Goal: Transaction & Acquisition: Purchase product/service

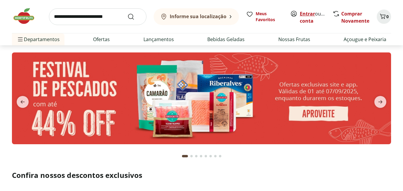
click at [307, 13] on link "Entrar" at bounding box center [307, 13] width 15 height 7
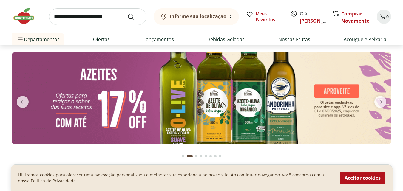
click at [92, 19] on input "search" at bounding box center [98, 16] width 98 height 17
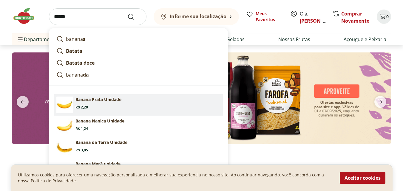
click at [105, 103] on section "Banana Prata Unidade Price: R$ 2,20" at bounding box center [148, 103] width 145 height 13
type input "**********"
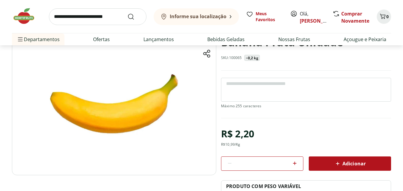
scroll to position [60, 0]
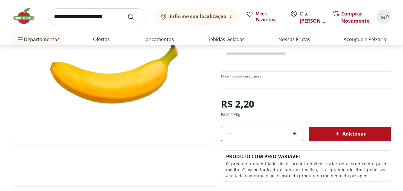
click at [296, 133] on icon at bounding box center [294, 133] width 7 height 7
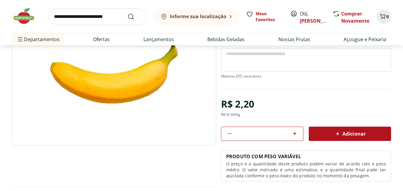
click at [296, 133] on icon at bounding box center [294, 133] width 7 height 7
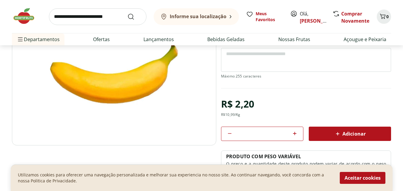
click at [296, 133] on icon at bounding box center [294, 133] width 7 height 7
type input "**"
click at [361, 176] on button "Aceitar cookies" at bounding box center [363, 178] width 46 height 12
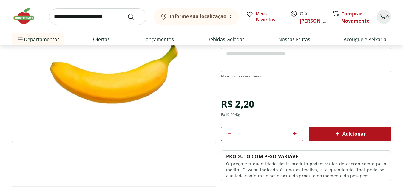
click at [363, 131] on span "Adicionar" at bounding box center [350, 134] width 32 height 7
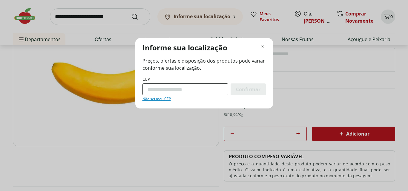
click at [162, 87] on input "CEP" at bounding box center [185, 90] width 86 height 12
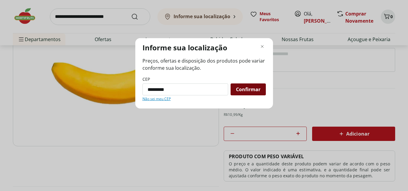
type input "*********"
click at [249, 89] on span "Confirmar" at bounding box center [248, 89] width 24 height 5
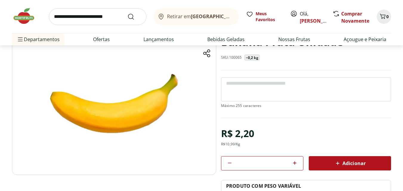
scroll to position [30, 0]
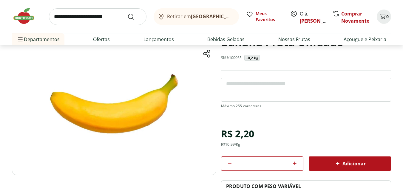
click at [180, 14] on span "Retirar em Rio de Janeiro/RJ" at bounding box center [200, 16] width 66 height 5
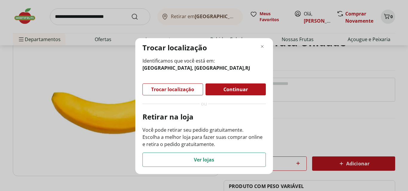
click at [228, 90] on span "Continuar" at bounding box center [235, 89] width 24 height 5
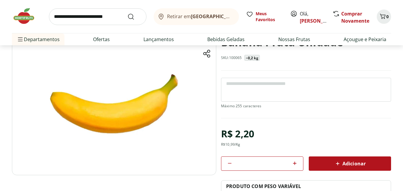
click at [185, 16] on span "Retirar em Rio de Janeiro/RJ" at bounding box center [200, 16] width 66 height 5
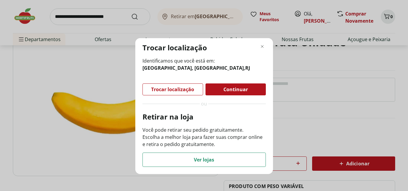
click at [234, 91] on span "Continuar" at bounding box center [235, 89] width 24 height 5
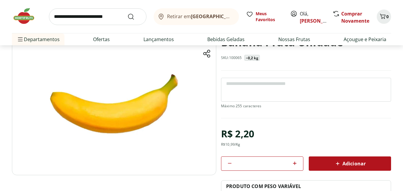
click at [349, 163] on span "Adicionar" at bounding box center [350, 163] width 32 height 7
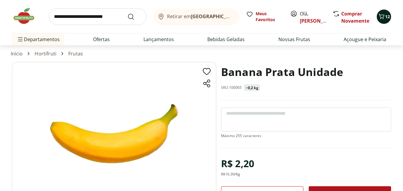
click at [384, 15] on icon "Carrinho" at bounding box center [381, 16] width 7 height 7
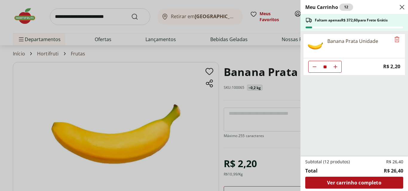
click at [402, 7] on use "Close" at bounding box center [401, 7] width 7 height 7
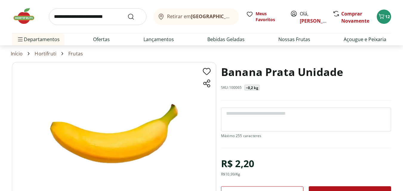
click at [92, 18] on input "search" at bounding box center [98, 16] width 98 height 17
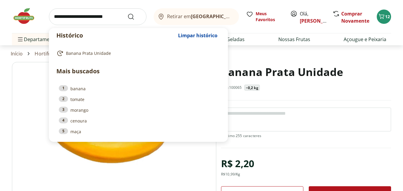
click at [80, 16] on input "search" at bounding box center [98, 16] width 98 height 17
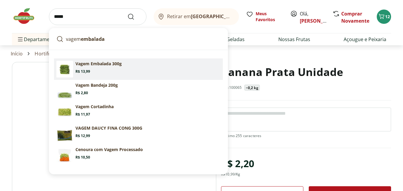
click at [89, 70] on span "Price: R$ 13,99" at bounding box center [83, 71] width 15 height 5
type input "**********"
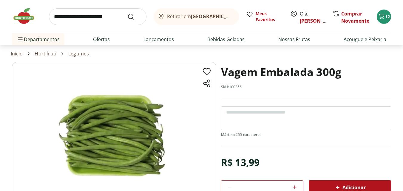
click at [77, 19] on input "search" at bounding box center [98, 16] width 98 height 17
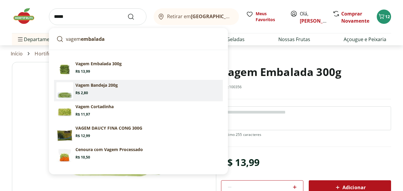
click at [88, 87] on p "Vagem Bandeja 200g" at bounding box center [97, 85] width 42 height 6
type input "**********"
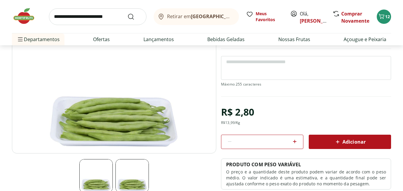
scroll to position [90, 0]
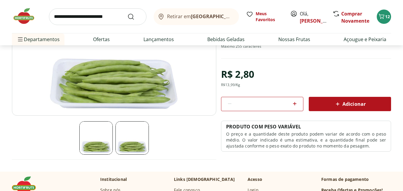
click at [349, 102] on span "Adicionar" at bounding box center [350, 104] width 32 height 7
click at [90, 21] on input "search" at bounding box center [98, 16] width 98 height 17
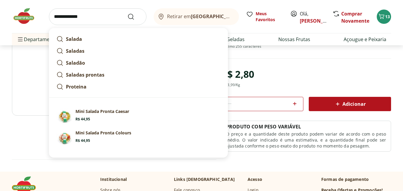
type input "**********"
click at [128, 13] on button "Submit Search" at bounding box center [135, 16] width 14 height 7
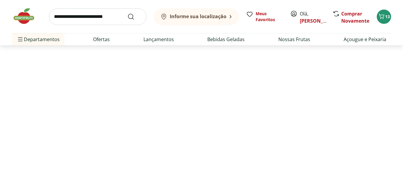
select select "**********"
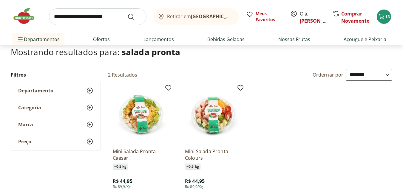
scroll to position [30, 0]
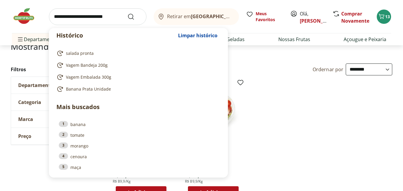
click at [67, 16] on input "search" at bounding box center [98, 16] width 98 height 17
click at [192, 37] on span "Limpar histórico" at bounding box center [197, 35] width 39 height 5
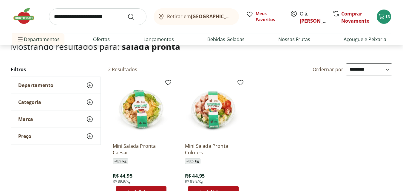
click at [327, 114] on ul "Mini Salada Pronta Caesar ~ 0,5 kg R$ 44,95 R$ 89,9/Kg Adicionar Mini Salada Pr…" at bounding box center [250, 140] width 285 height 127
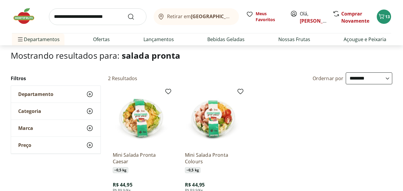
scroll to position [0, 0]
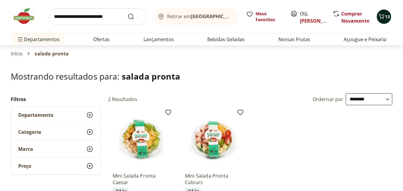
click at [384, 17] on icon "Carrinho" at bounding box center [382, 16] width 6 height 5
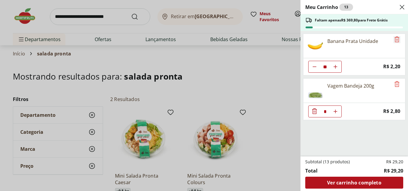
click at [394, 39] on icon "Remove" at bounding box center [396, 39] width 7 height 7
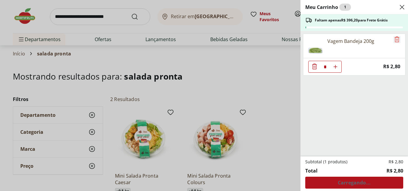
click at [394, 39] on icon "Remove" at bounding box center [396, 39] width 7 height 7
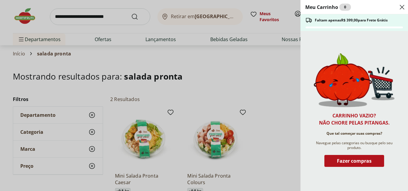
click at [403, 8] on icon "Close" at bounding box center [401, 7] width 7 height 7
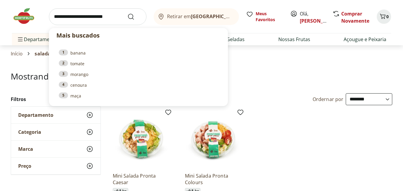
click at [93, 16] on input "search" at bounding box center [98, 16] width 98 height 17
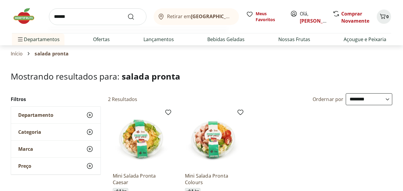
type input "******"
click at [128, 13] on button "Submit Search" at bounding box center [135, 16] width 14 height 7
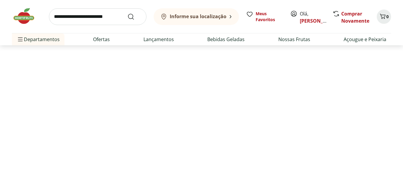
select select "**********"
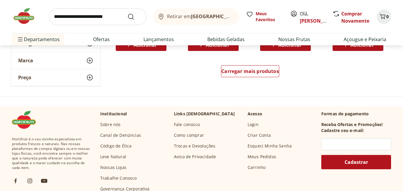
scroll to position [388, 0]
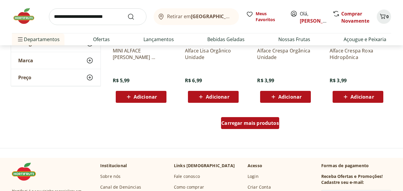
click at [242, 126] on span "Carregar mais produtos" at bounding box center [251, 123] width 58 height 5
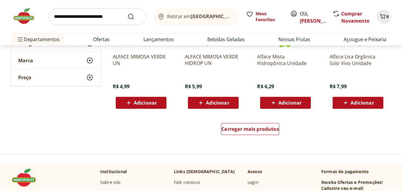
scroll to position [806, 0]
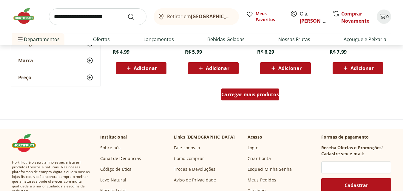
click at [239, 93] on span "Carregar mais produtos" at bounding box center [251, 94] width 58 height 5
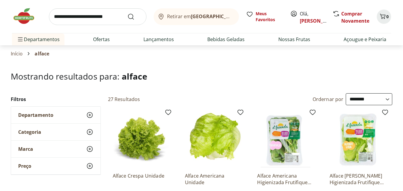
click at [90, 16] on input "search" at bounding box center [98, 16] width 98 height 17
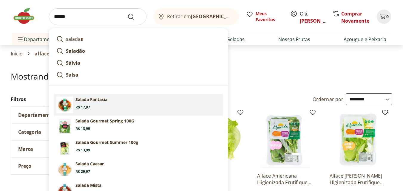
click at [96, 100] on p "Salada Fantasia" at bounding box center [92, 100] width 32 height 6
type input "**********"
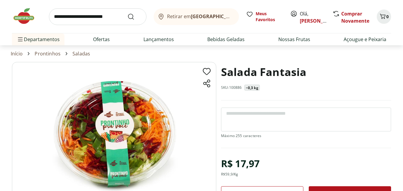
click at [83, 18] on input "search" at bounding box center [98, 16] width 98 height 17
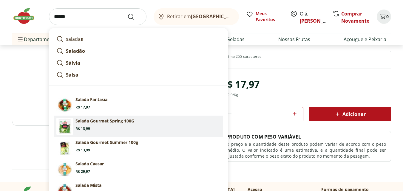
scroll to position [90, 0]
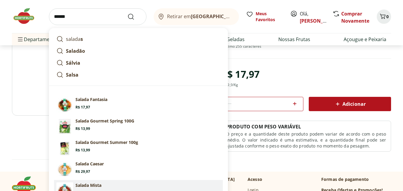
click at [93, 184] on p "Salada Mista" at bounding box center [89, 186] width 26 height 6
type input "**********"
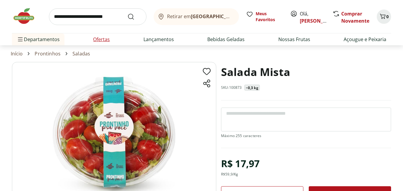
click at [100, 39] on link "Ofertas" at bounding box center [101, 39] width 17 height 7
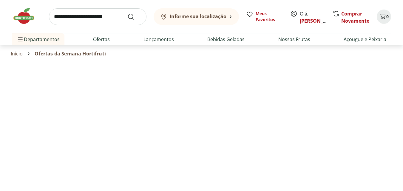
select select "**********"
